Goal: Task Accomplishment & Management: Manage account settings

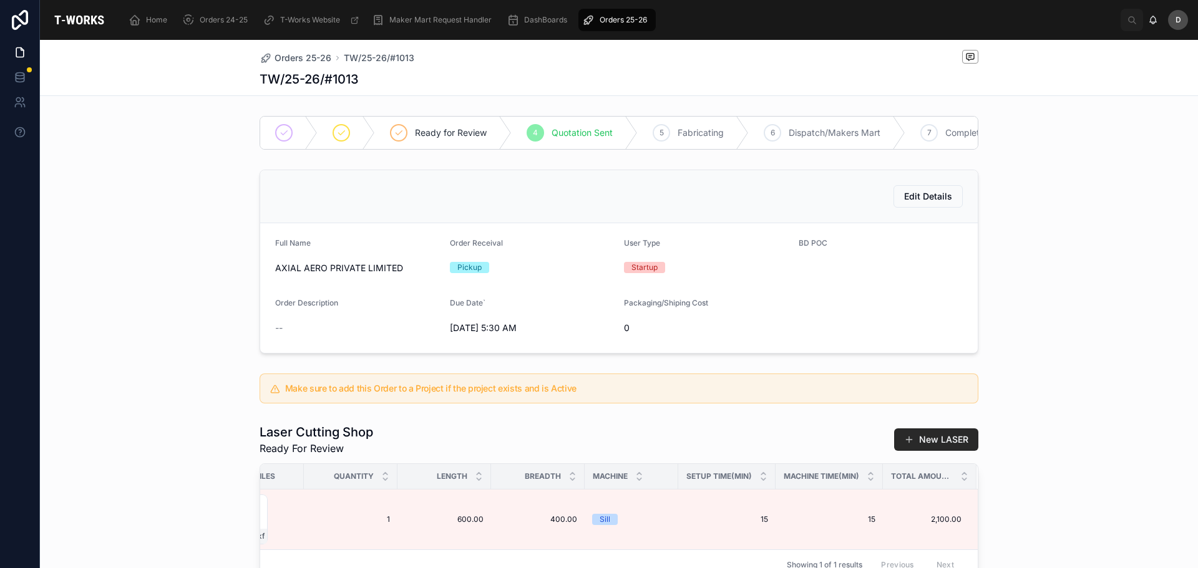
click at [629, 19] on span "Orders 25-26" at bounding box center [623, 20] width 47 height 10
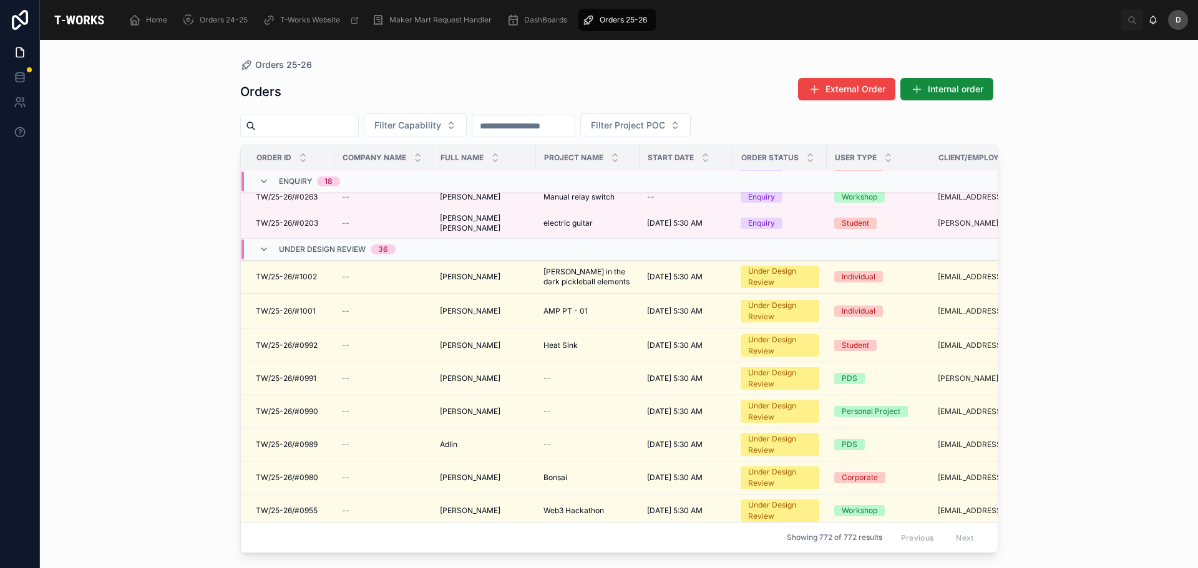
scroll to position [267, 0]
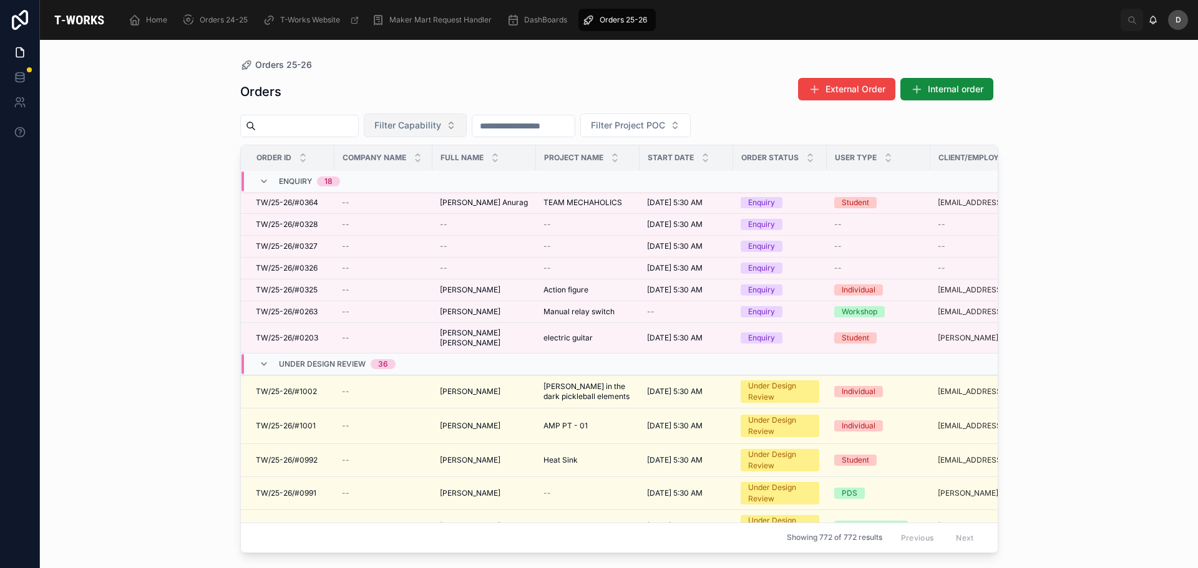
click at [467, 126] on button "Filter Capability" at bounding box center [415, 126] width 103 height 24
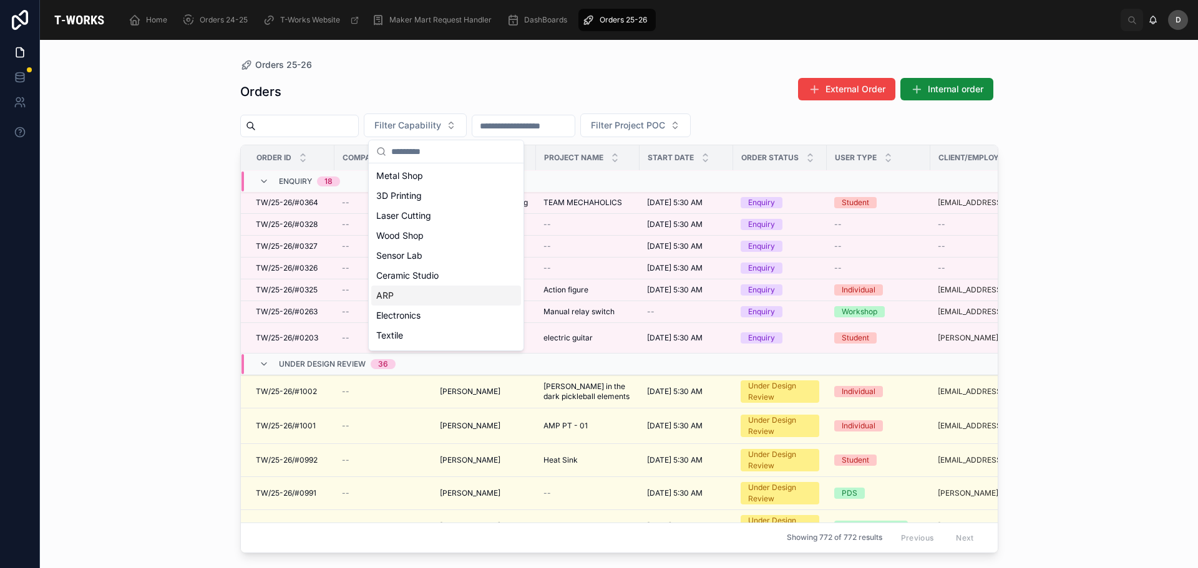
click at [411, 291] on div "ARP" at bounding box center [446, 296] width 150 height 20
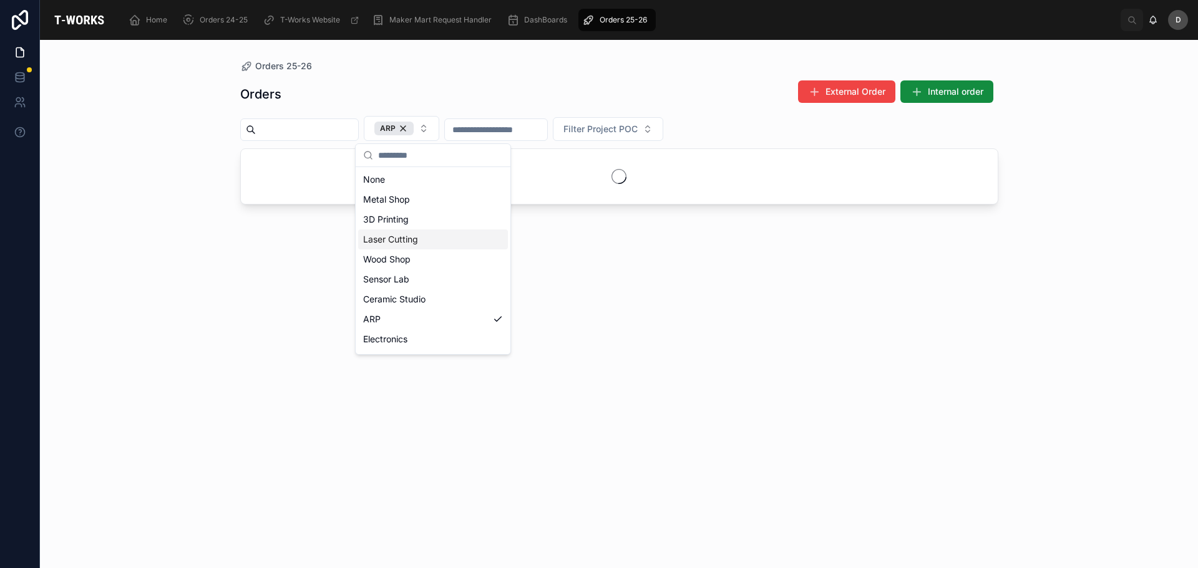
click at [412, 239] on div "Laser Cutting" at bounding box center [433, 240] width 150 height 20
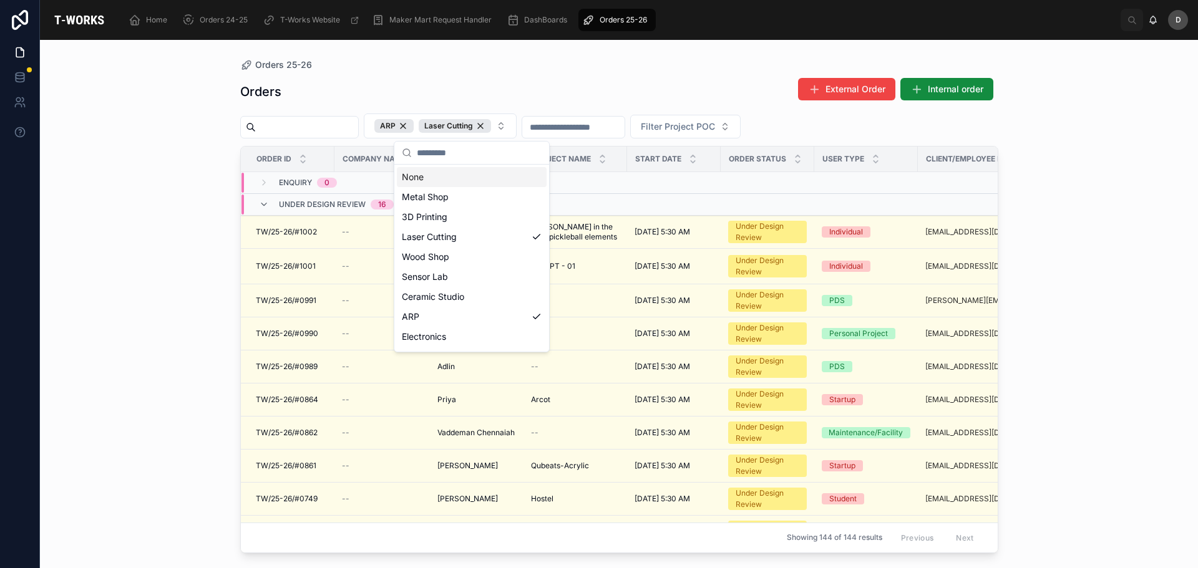
click at [491, 67] on div "Orders 25-26" at bounding box center [619, 65] width 758 height 10
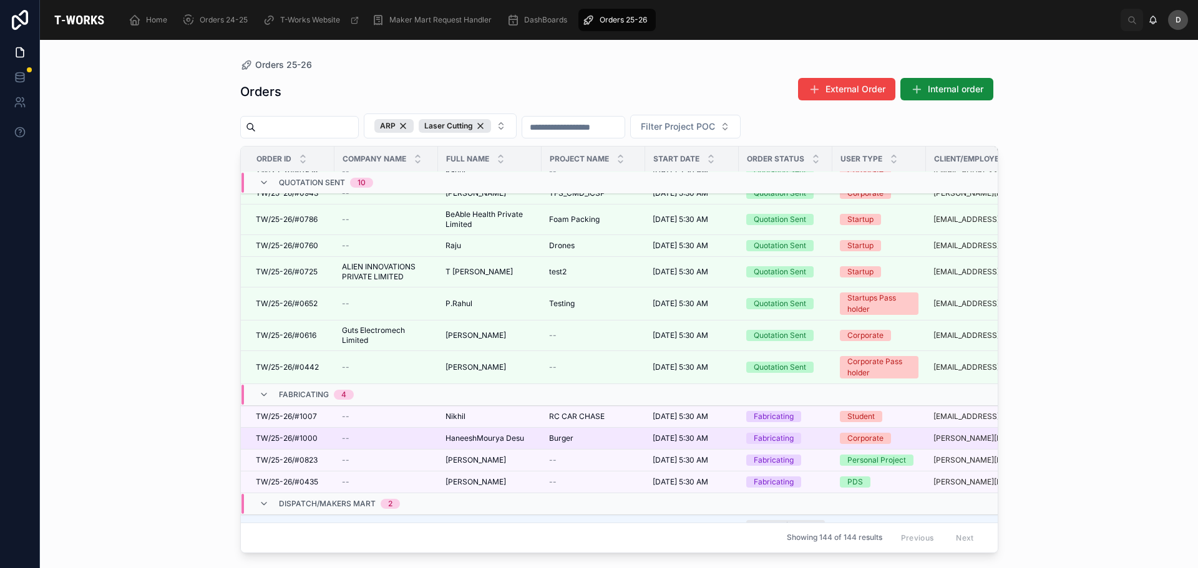
scroll to position [985, 0]
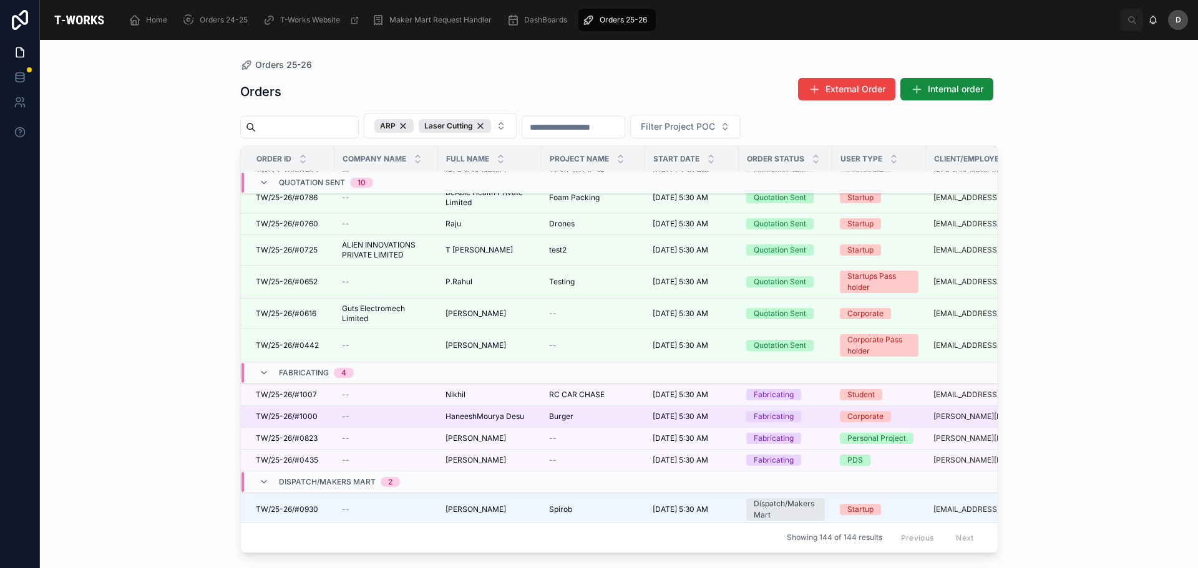
click at [550, 424] on td "Burger Burger" at bounding box center [594, 417] width 104 height 22
click at [560, 418] on span "Burger" at bounding box center [561, 417] width 24 height 10
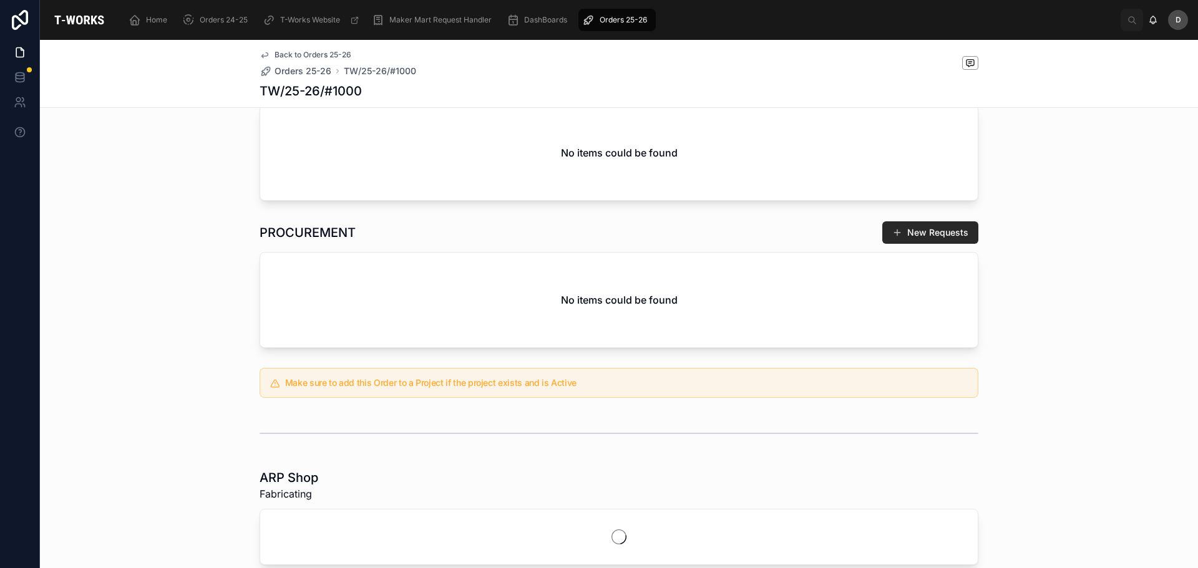
scroll to position [479, 0]
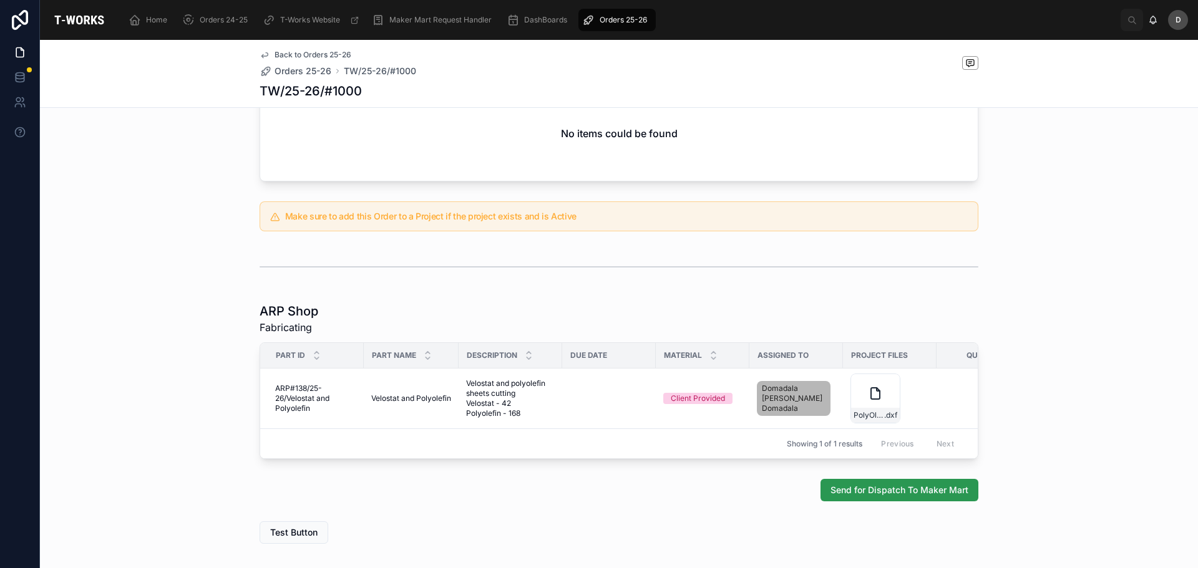
click at [859, 497] on span "Send for Dispatch To Maker Mart" at bounding box center [899, 490] width 138 height 12
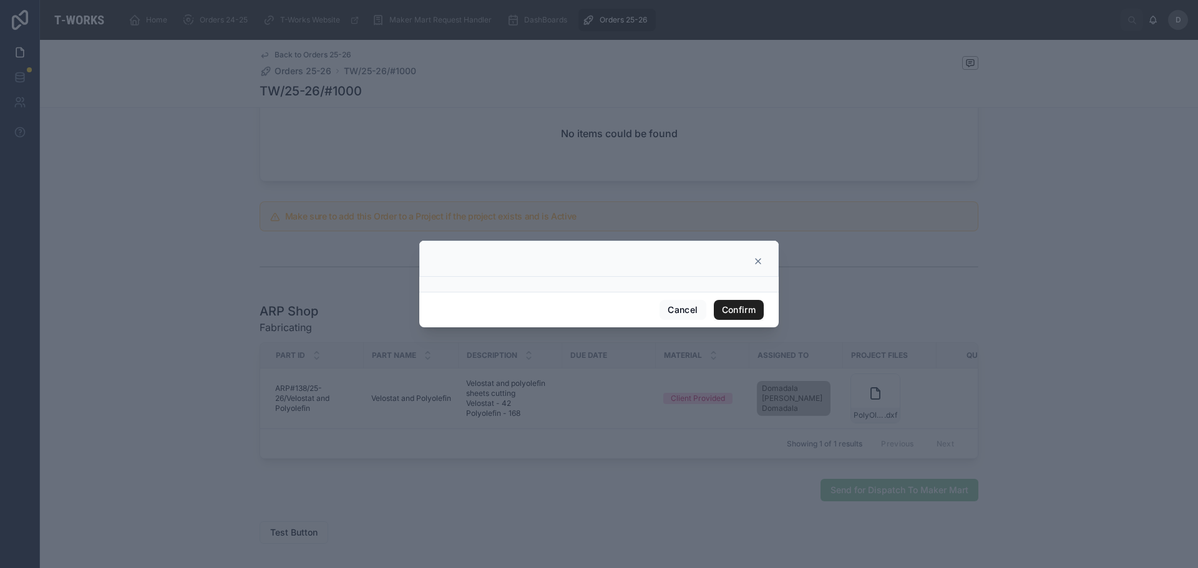
click at [724, 305] on button "Confirm" at bounding box center [739, 310] width 50 height 20
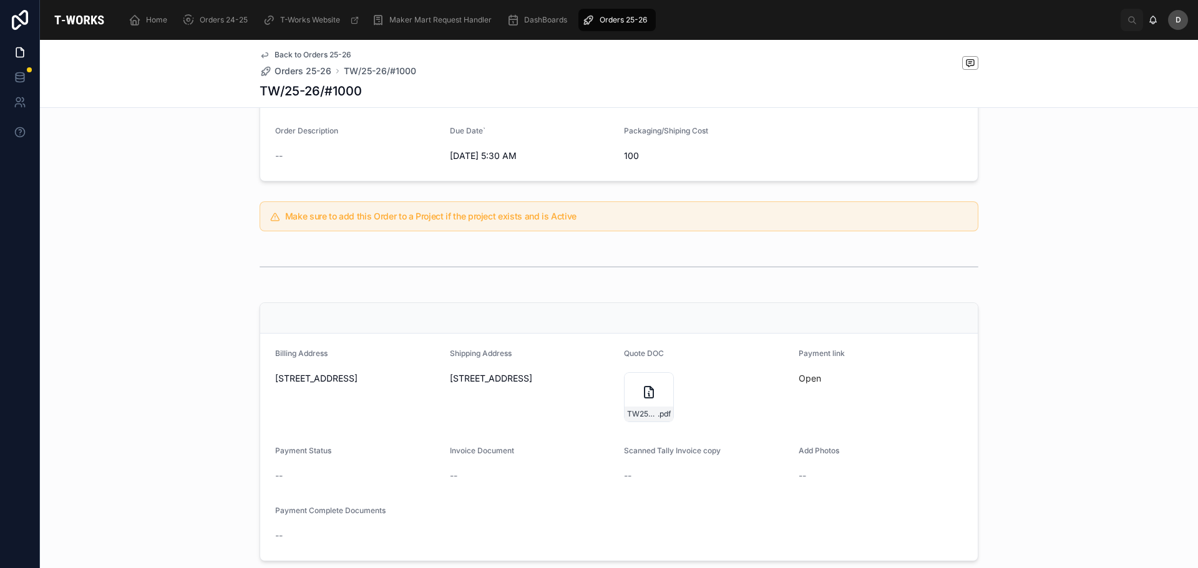
scroll to position [508, 0]
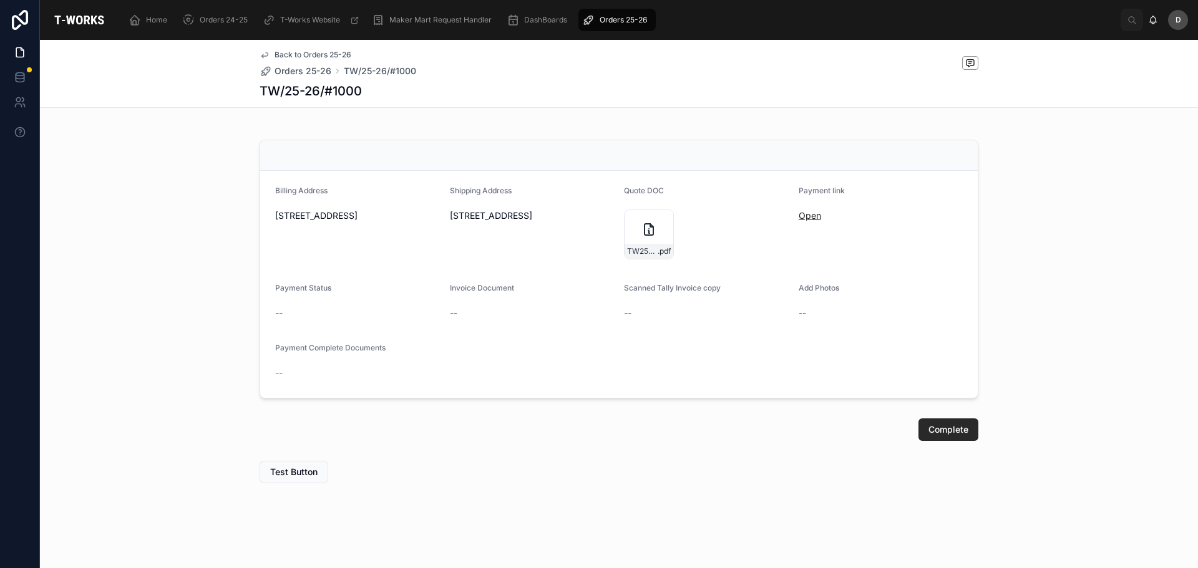
click at [801, 214] on link "Open" at bounding box center [810, 215] width 22 height 11
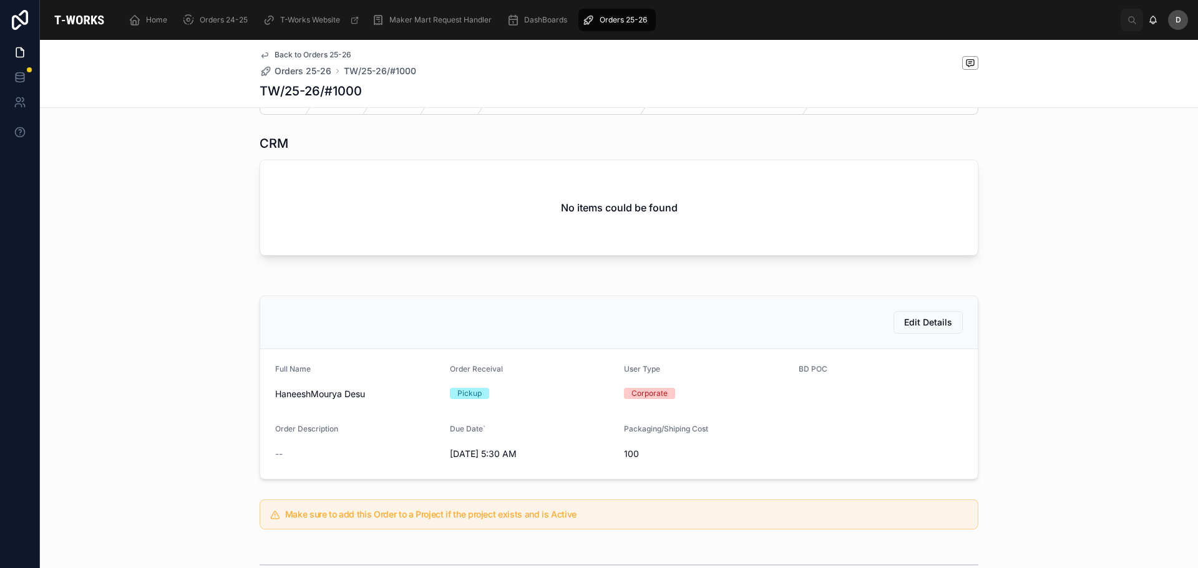
scroll to position [0, 0]
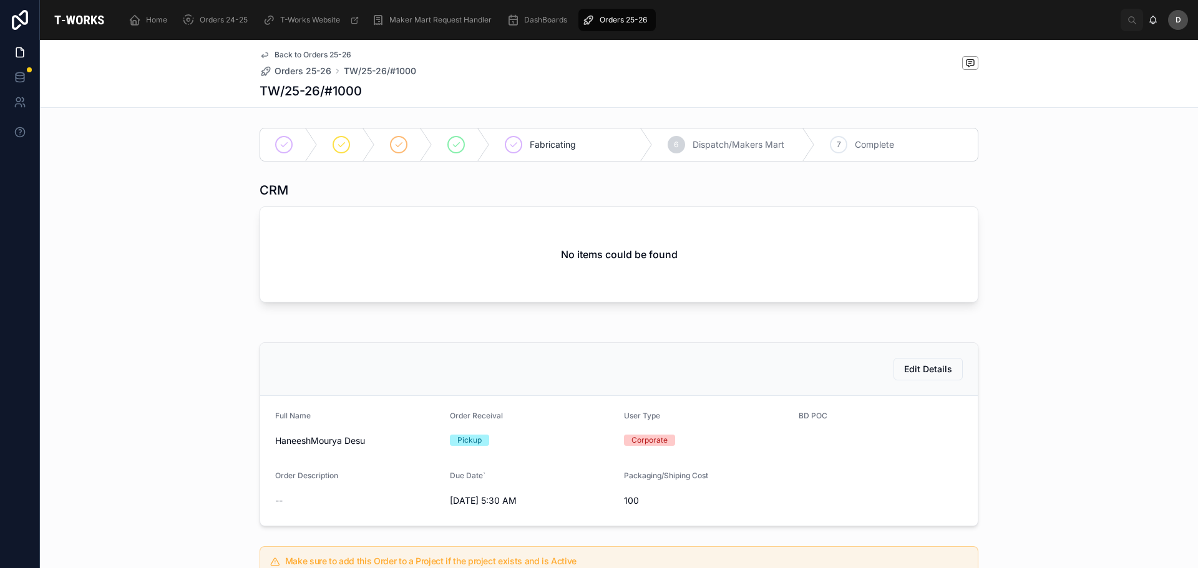
click at [623, 24] on span "Orders 25-26" at bounding box center [623, 20] width 47 height 10
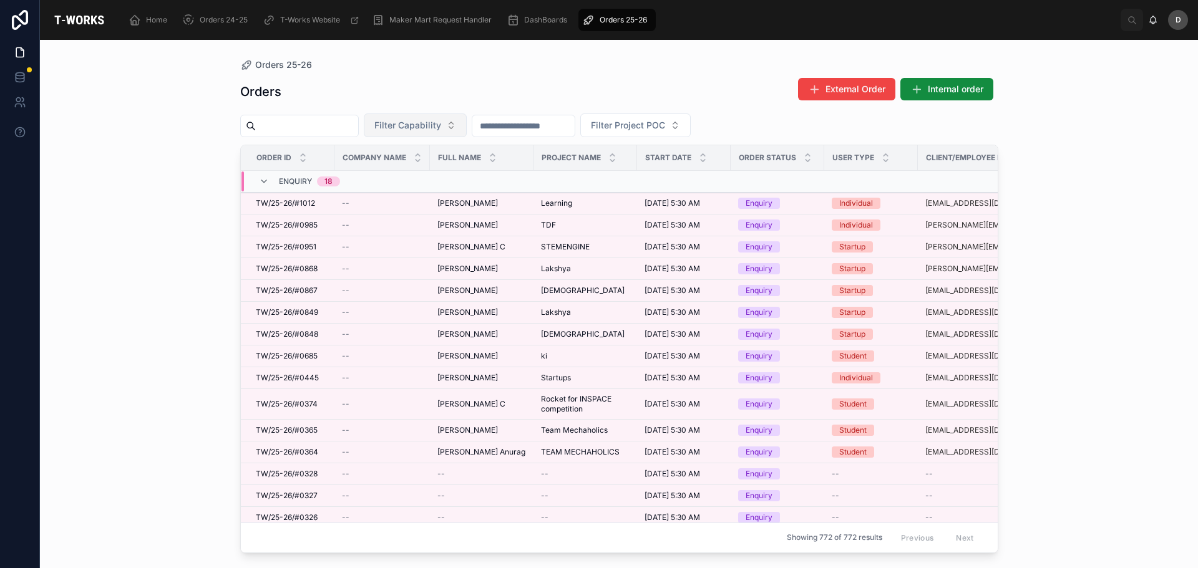
click at [467, 132] on button "Filter Capability" at bounding box center [415, 126] width 103 height 24
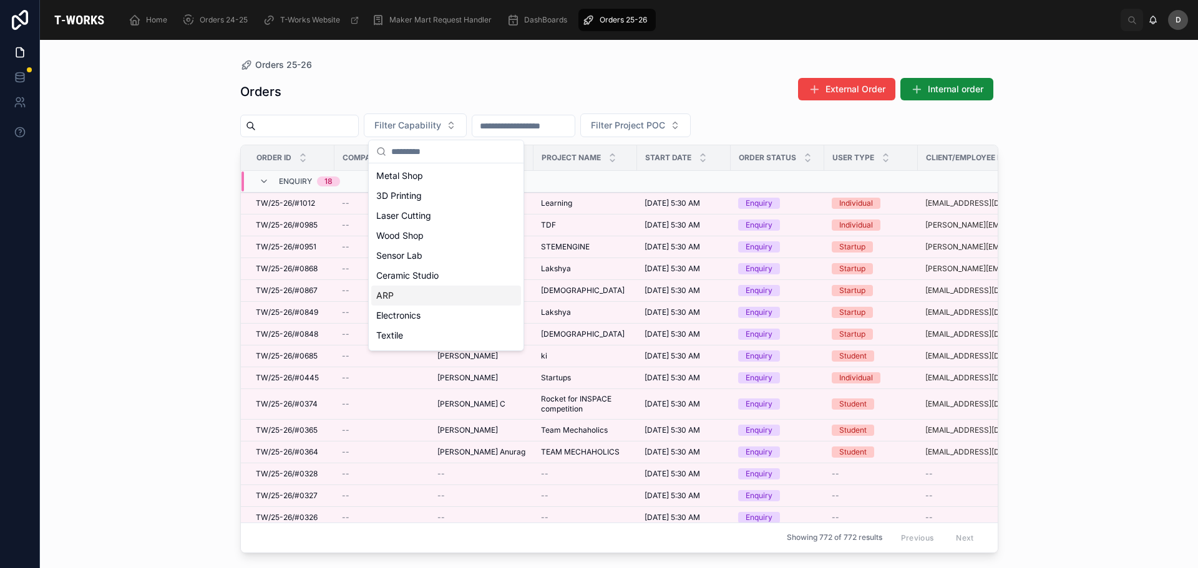
click at [426, 298] on div "ARP" at bounding box center [446, 296] width 150 height 20
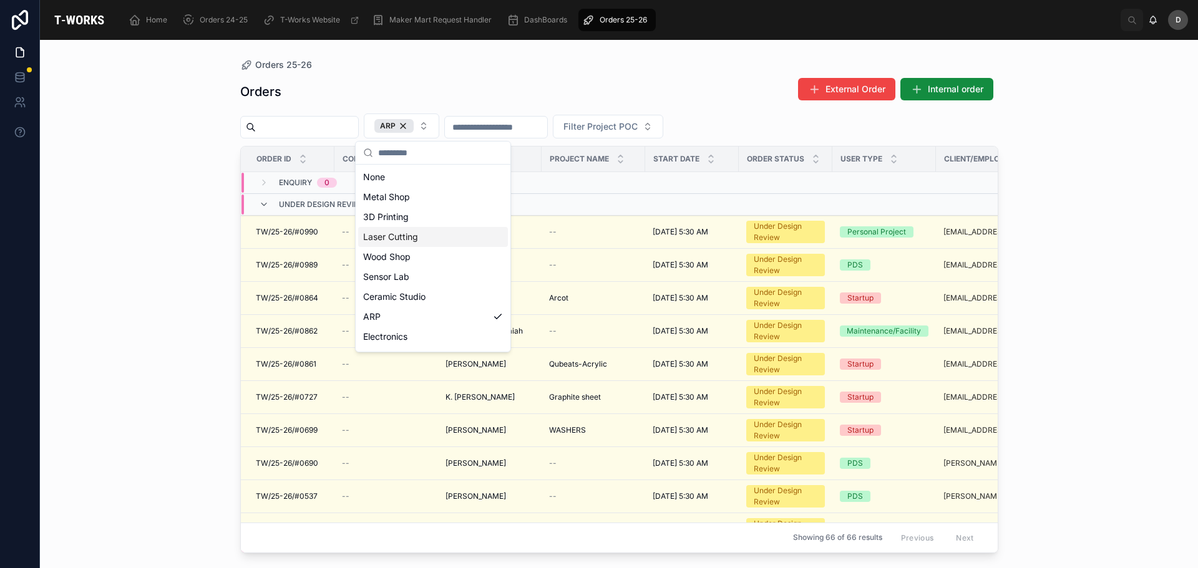
click at [421, 238] on div "Laser Cutting" at bounding box center [433, 237] width 150 height 20
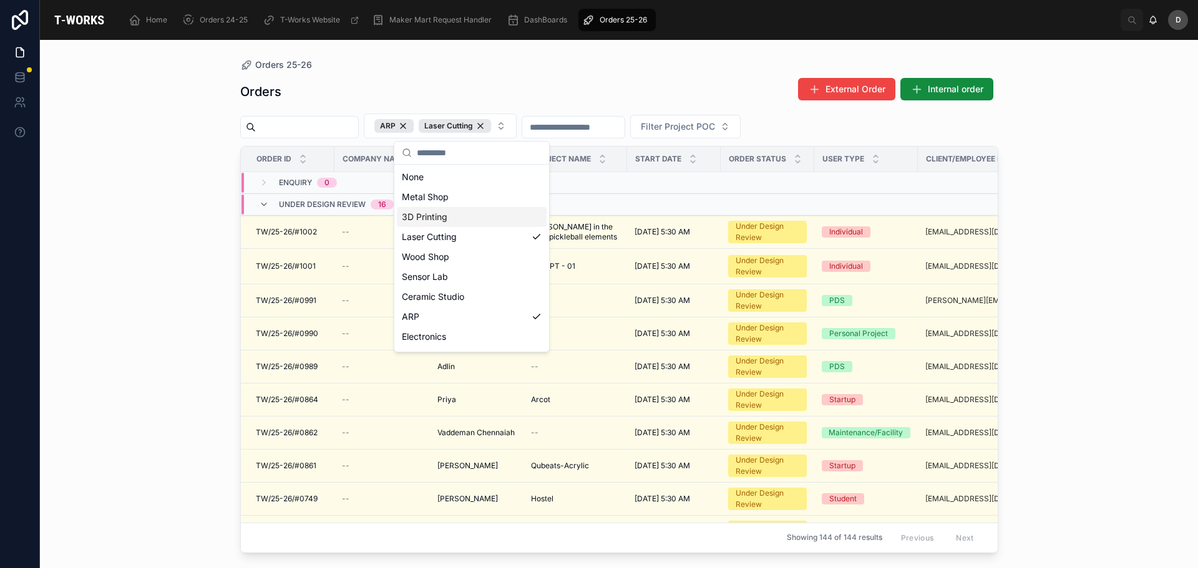
click at [514, 84] on div "Orders External Order Internal order" at bounding box center [619, 91] width 758 height 29
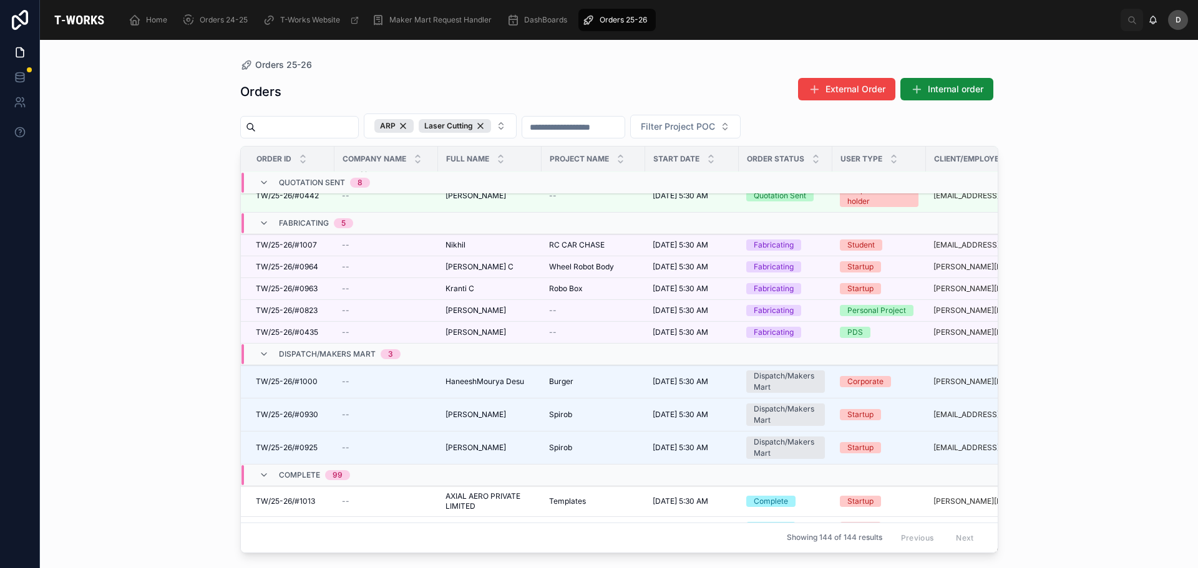
scroll to position [1143, 0]
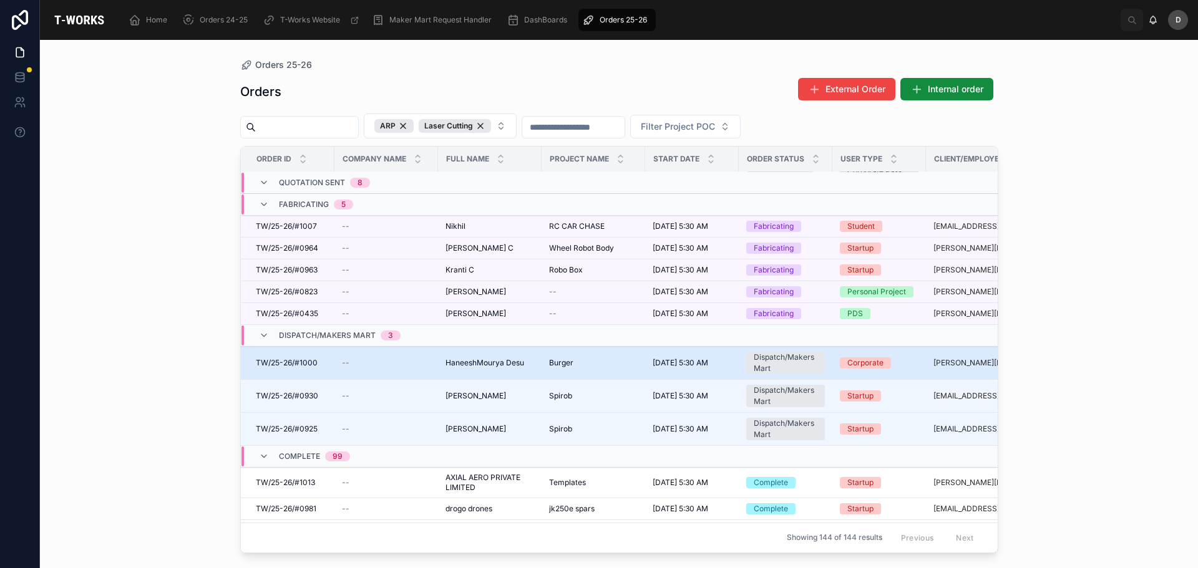
click at [504, 360] on span "HaneeshMourya Desu" at bounding box center [484, 363] width 79 height 10
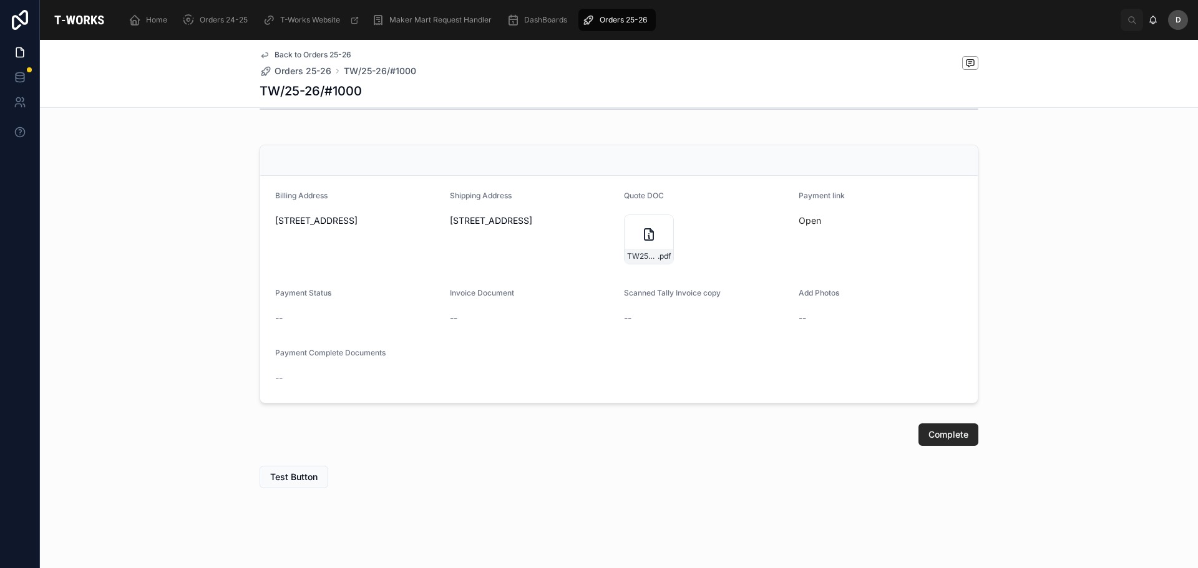
scroll to position [508, 0]
click at [807, 213] on link "Open" at bounding box center [810, 215] width 22 height 11
